Goal: Transaction & Acquisition: Purchase product/service

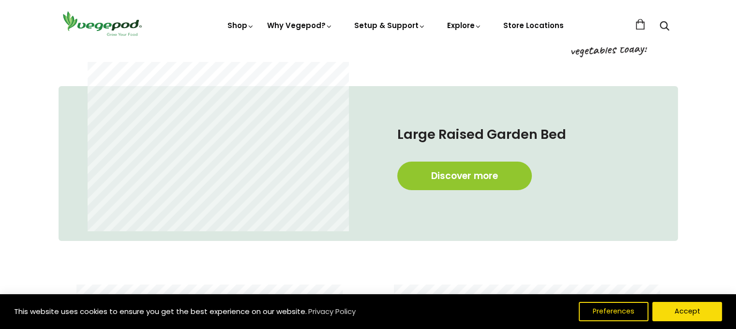
scroll to position [619, 0]
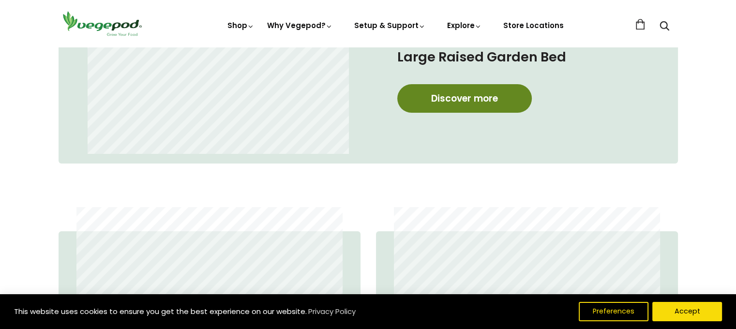
click at [489, 101] on link "Discover more" at bounding box center [464, 98] width 134 height 29
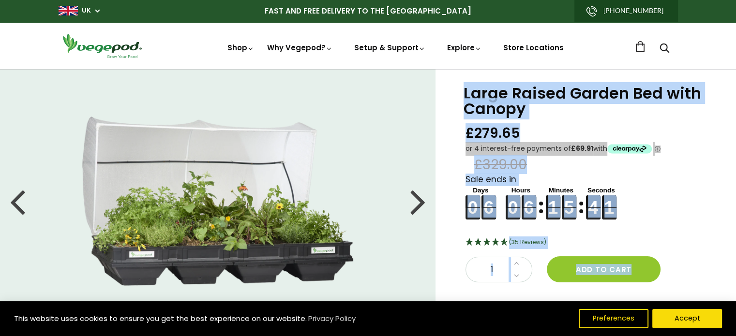
drag, startPoint x: 460, startPoint y: 207, endPoint x: 383, endPoint y: 69, distance: 157.9
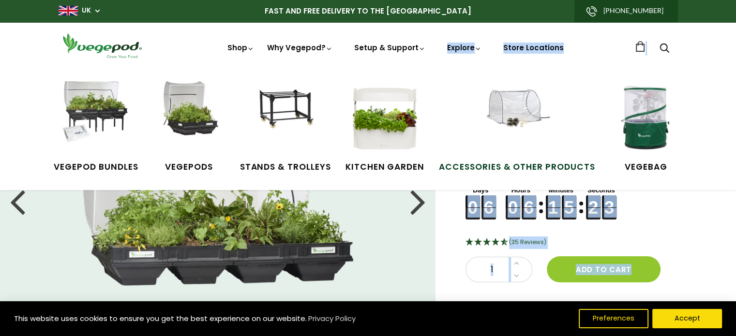
click at [497, 107] on img at bounding box center [516, 117] width 73 height 73
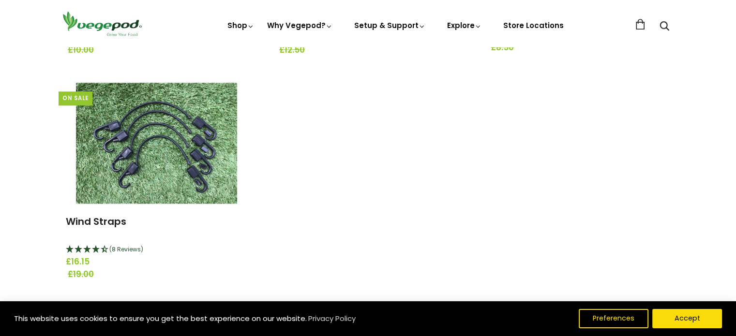
scroll to position [1277, 0]
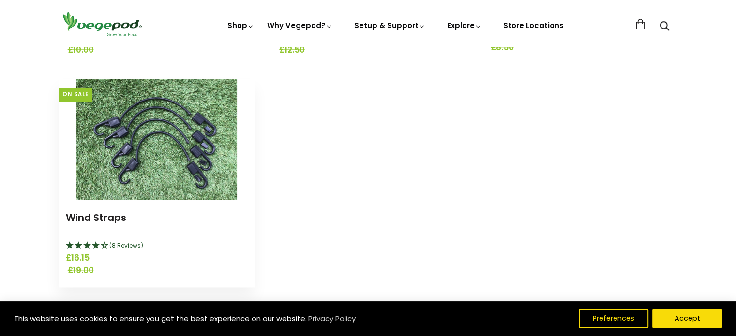
click at [173, 165] on img at bounding box center [156, 139] width 161 height 121
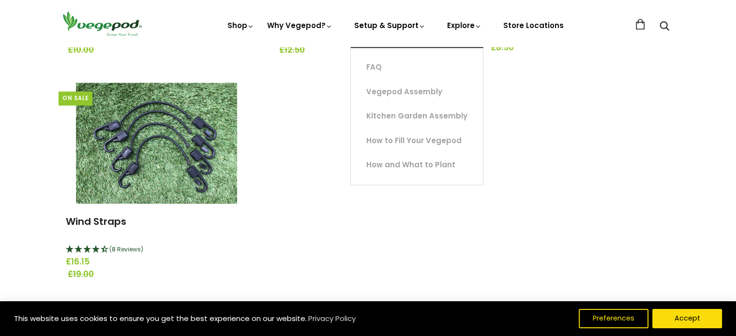
click at [387, 28] on link "Setup & Support" at bounding box center [390, 61] width 72 height 82
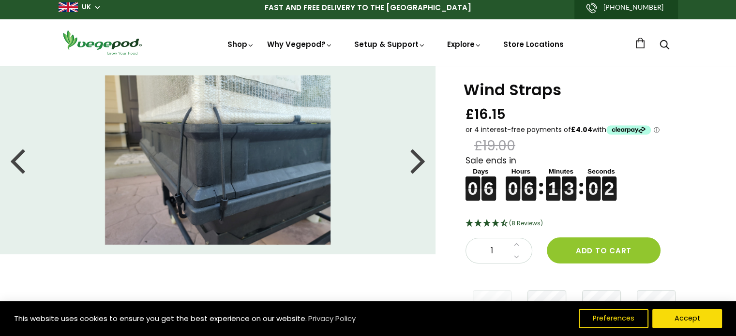
scroll to position [3, 0]
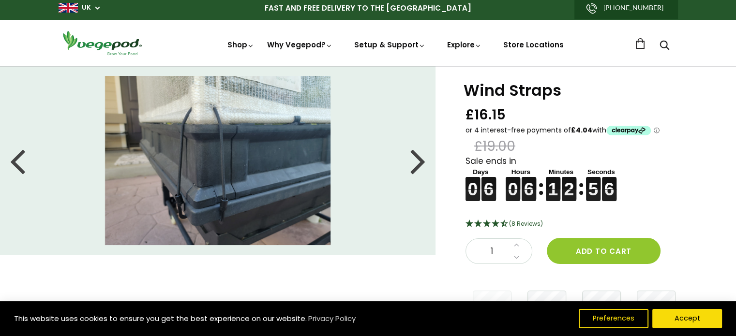
click at [416, 166] on div at bounding box center [417, 161] width 15 height 44
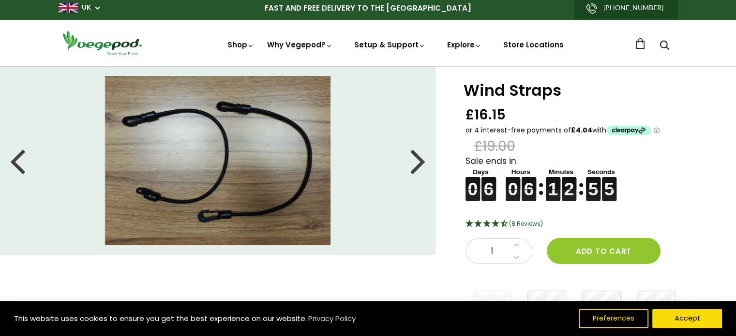
click at [418, 163] on div at bounding box center [417, 161] width 15 height 44
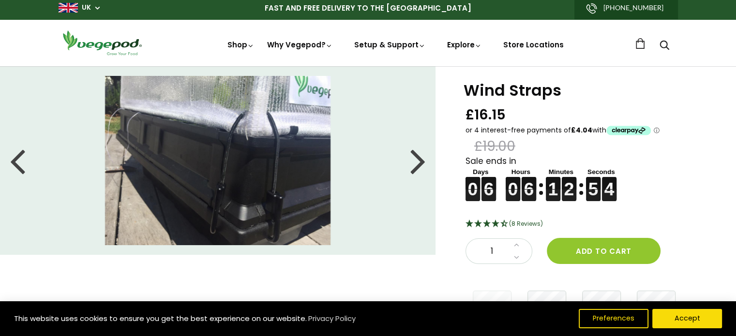
click at [418, 163] on div at bounding box center [417, 161] width 15 height 44
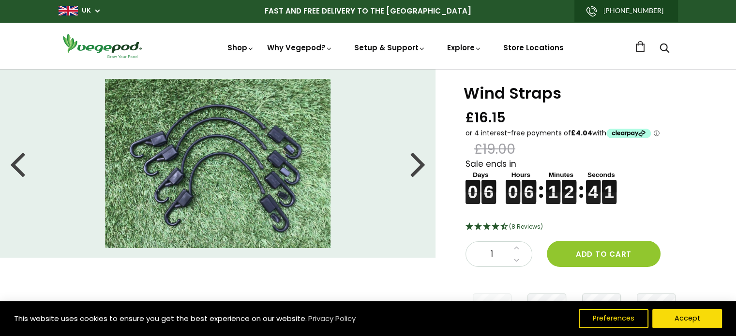
scroll to position [0, 0]
click at [12, 175] on div at bounding box center [17, 163] width 15 height 44
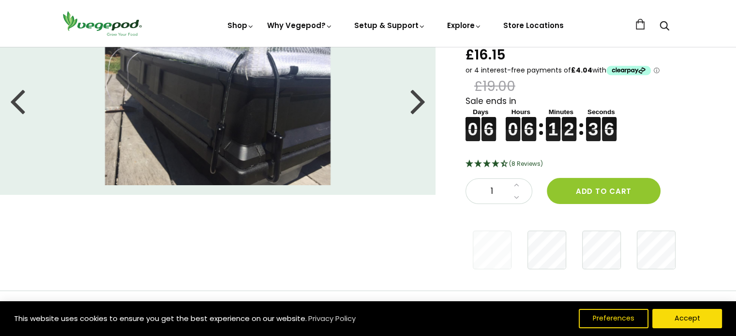
scroll to position [0, 0]
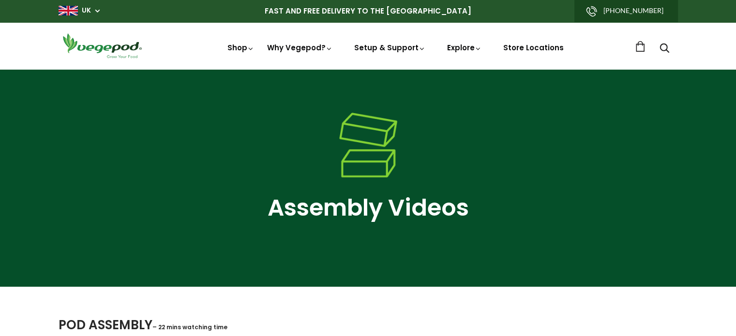
click at [641, 48] on link at bounding box center [640, 46] width 11 height 11
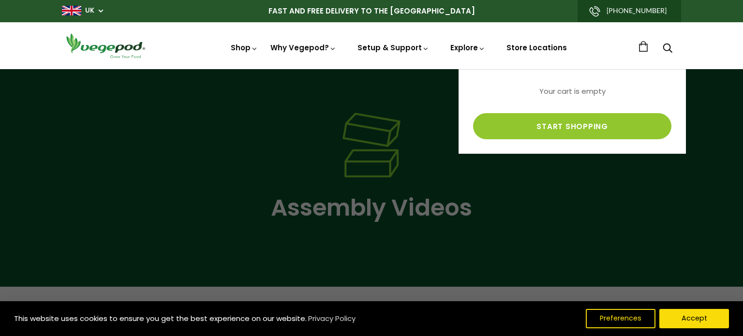
click at [600, 186] on div at bounding box center [371, 168] width 743 height 336
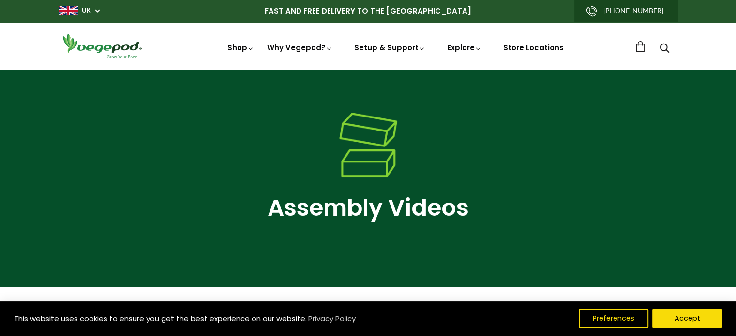
click at [480, 88] on div "Assembly Videos" at bounding box center [368, 178] width 736 height 218
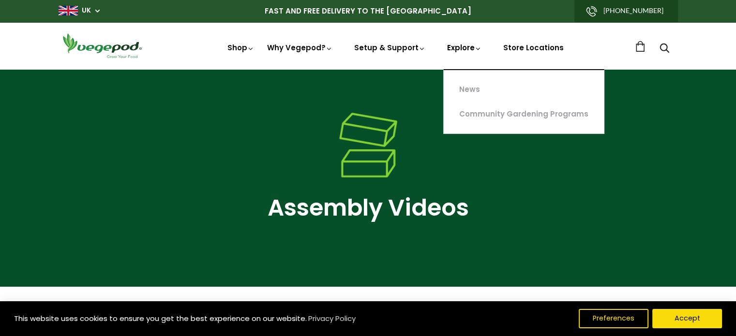
click at [463, 46] on link "Explore" at bounding box center [464, 65] width 35 height 45
click at [544, 171] on div at bounding box center [368, 147] width 619 height 68
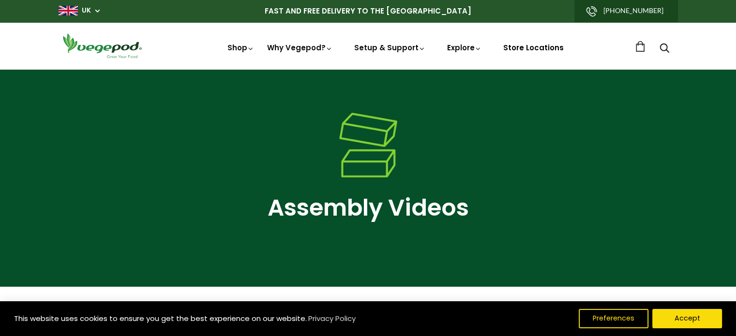
click at [526, 48] on link "Store Locations" at bounding box center [533, 48] width 60 height 10
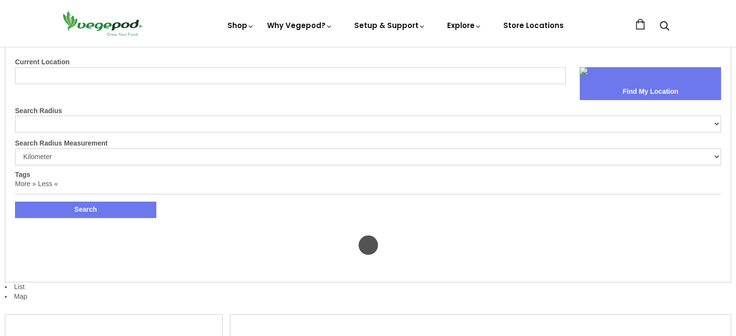
select select "m"
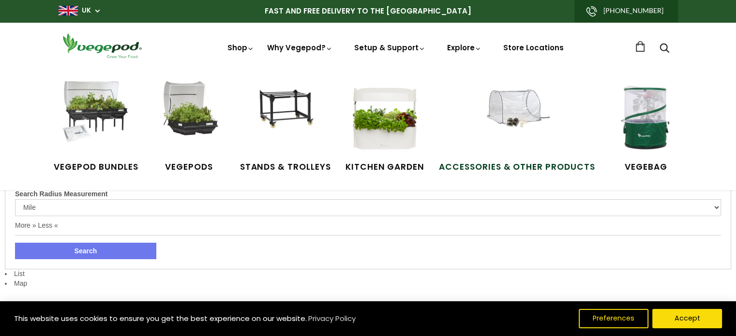
click at [517, 120] on img at bounding box center [516, 117] width 73 height 73
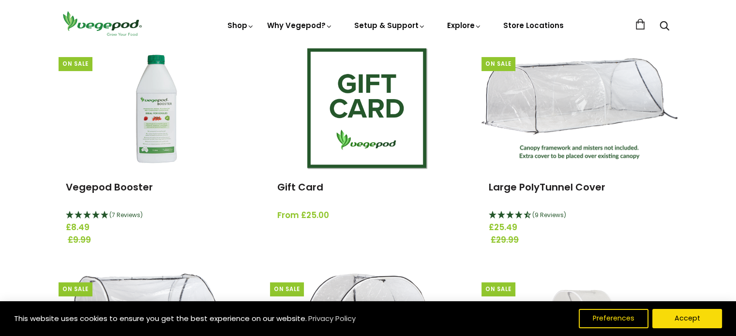
scroll to position [116, 0]
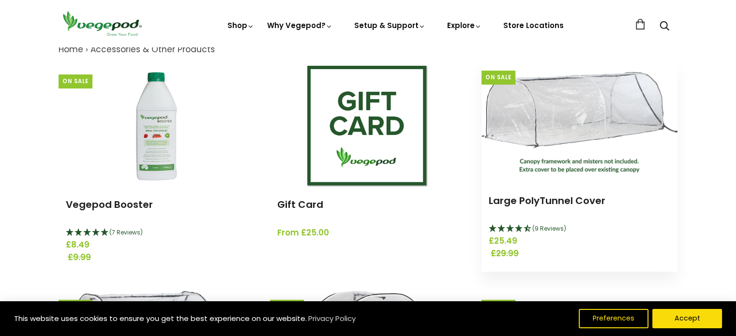
click at [551, 121] on img at bounding box center [579, 122] width 196 height 101
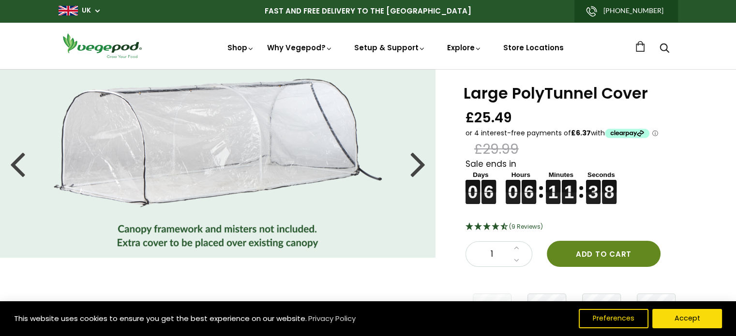
click at [606, 253] on button "Add to cart" at bounding box center [604, 254] width 114 height 26
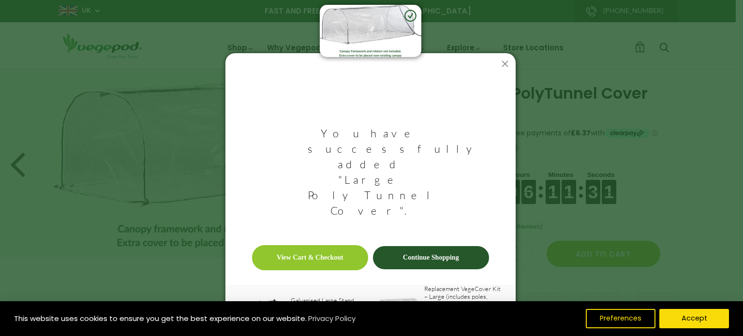
click at [325, 245] on link "View Cart & Checkout" at bounding box center [310, 257] width 116 height 25
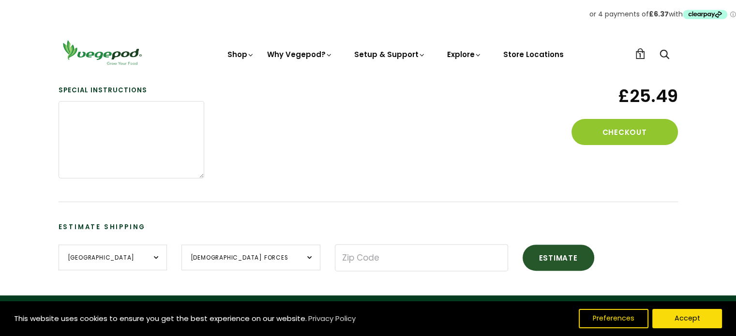
scroll to position [232, 0]
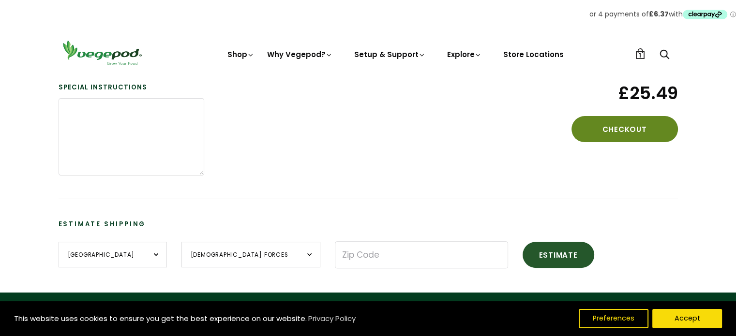
click at [610, 130] on button "Checkout" at bounding box center [624, 129] width 106 height 26
